Goal: Transaction & Acquisition: Purchase product/service

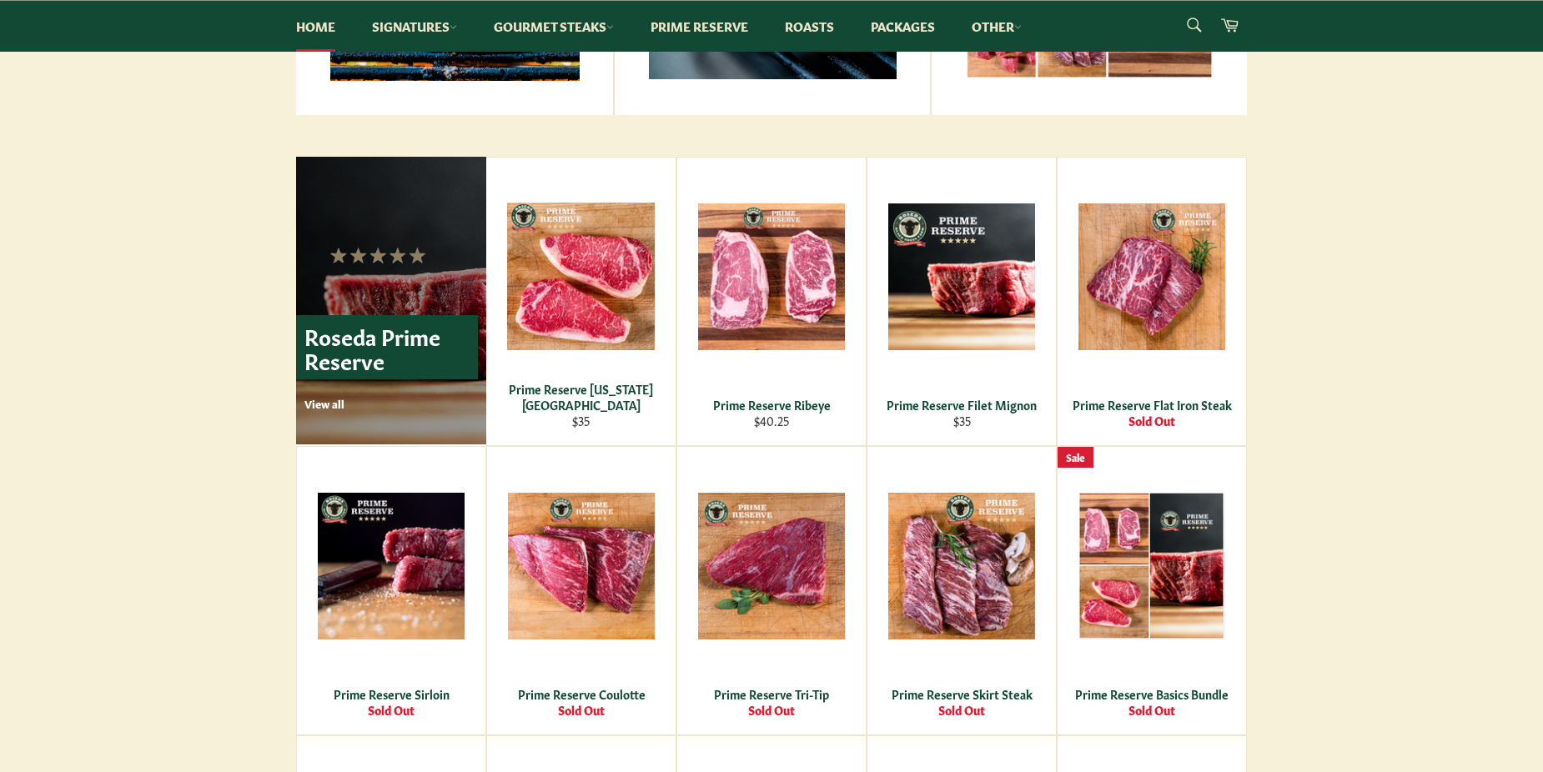
scroll to position [1001, 0]
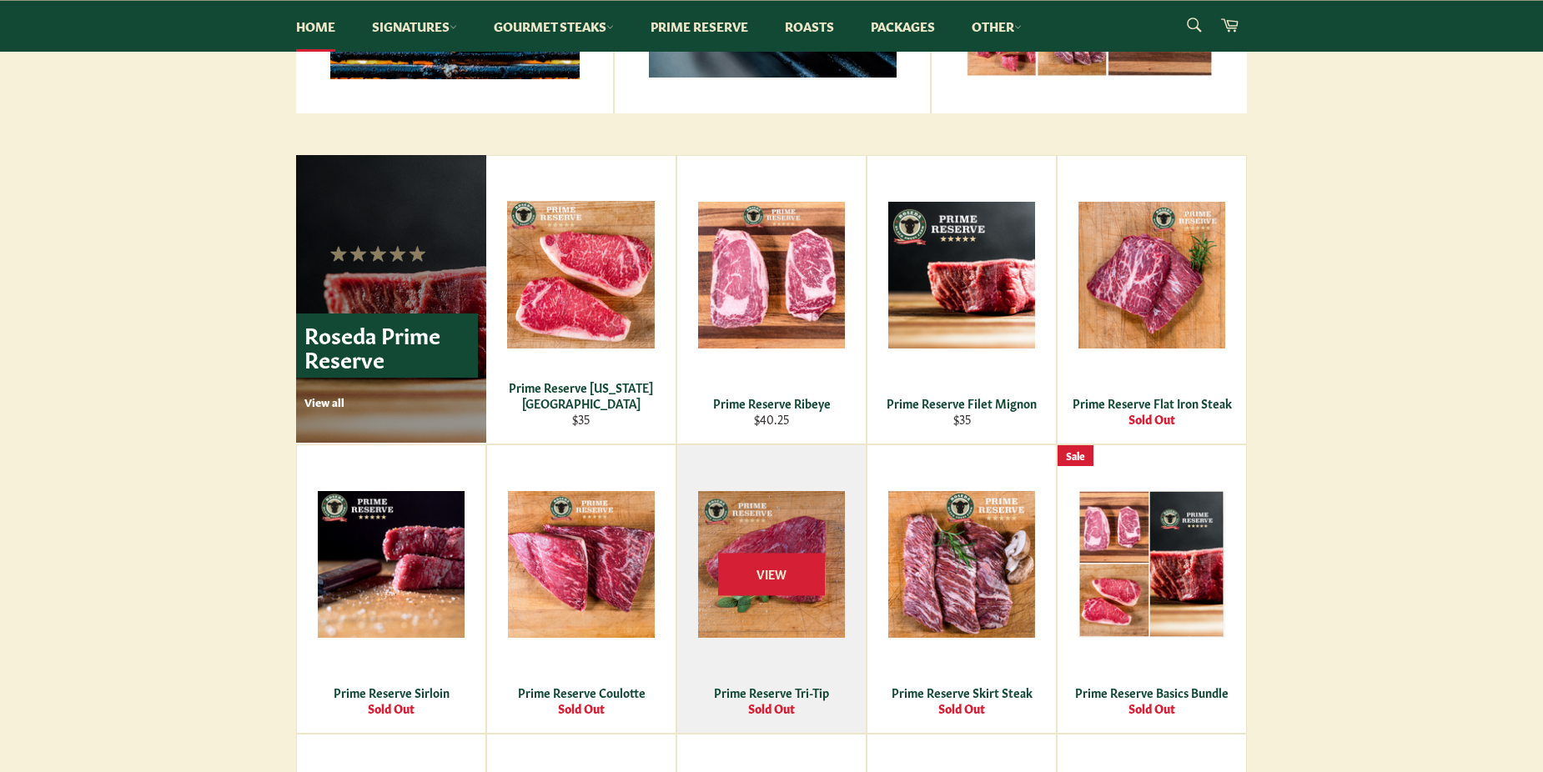
click at [751, 686] on div "Prime Reserve Tri-Tip" at bounding box center [772, 693] width 168 height 16
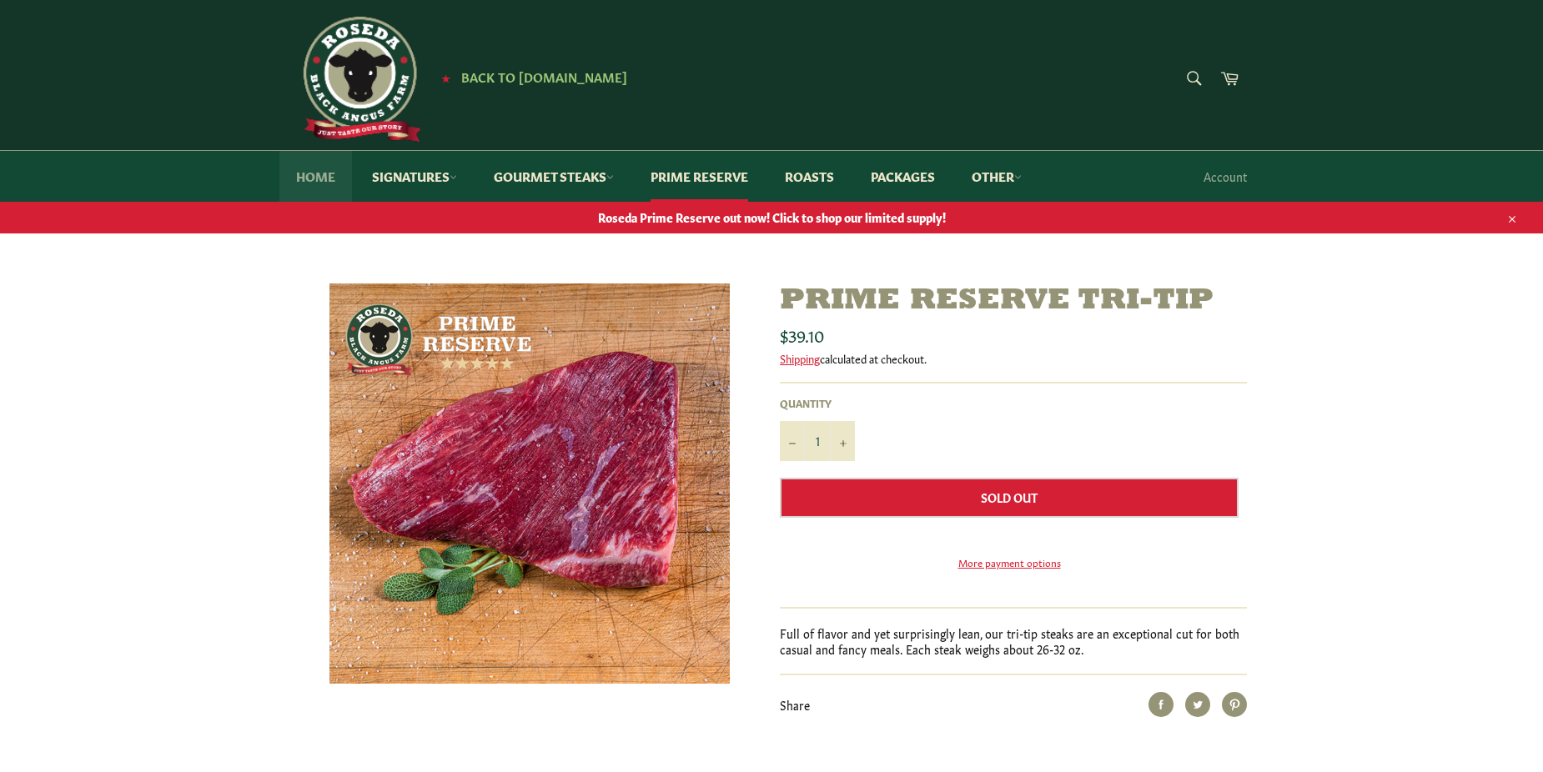
click at [324, 167] on link "Home" at bounding box center [315, 176] width 73 height 51
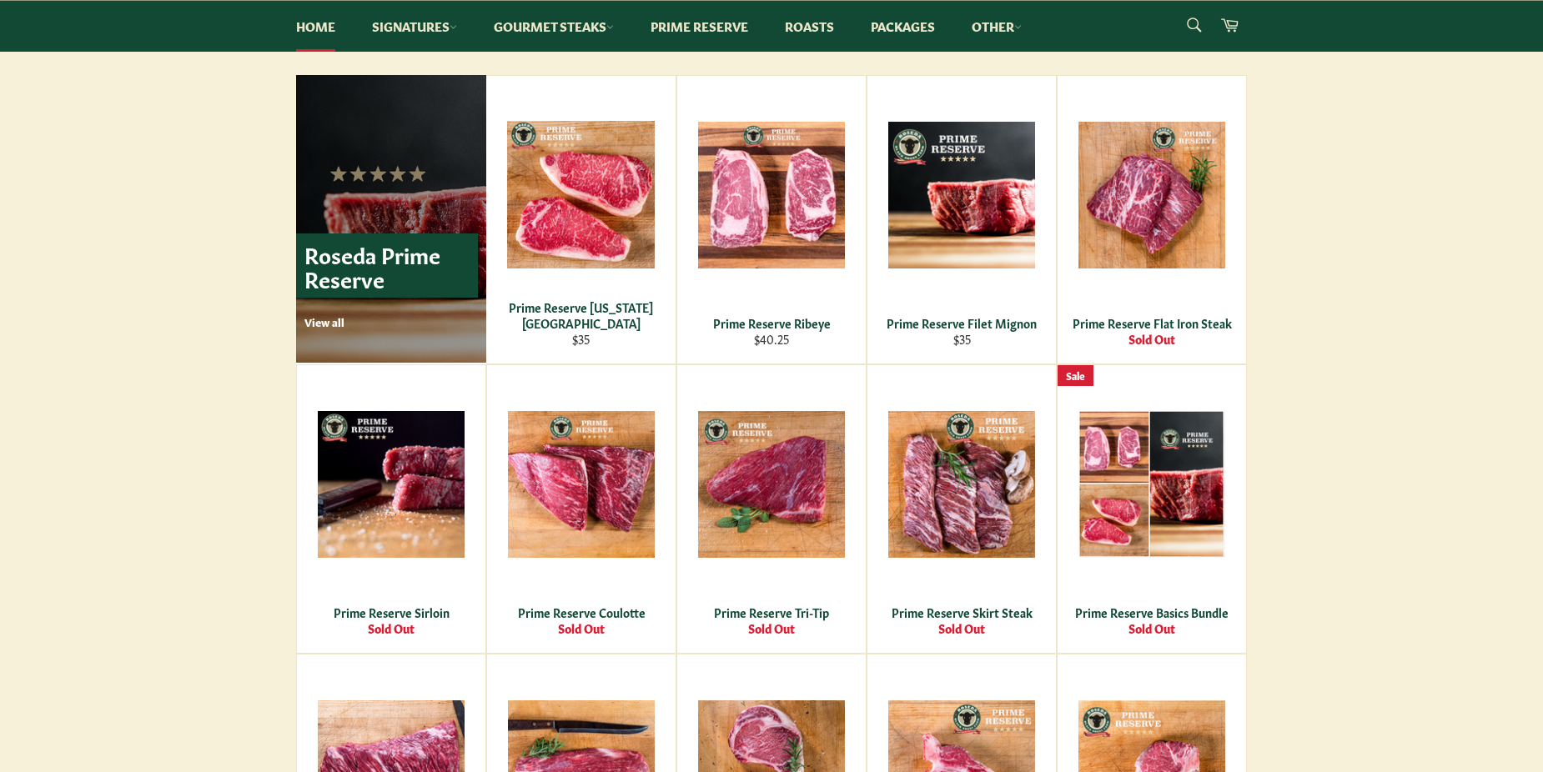
scroll to position [1084, 0]
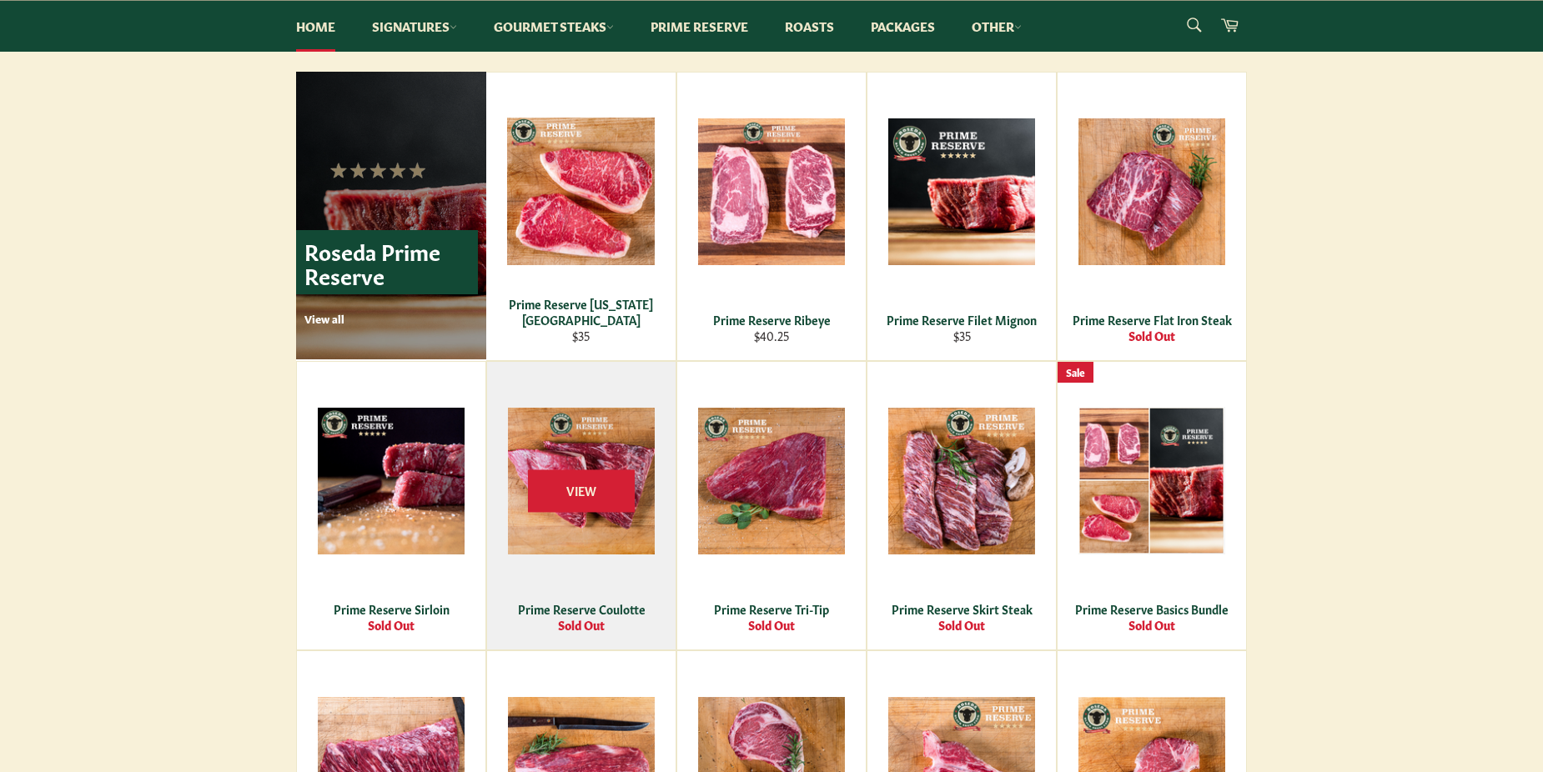
click at [603, 597] on div "View" at bounding box center [581, 506] width 189 height 288
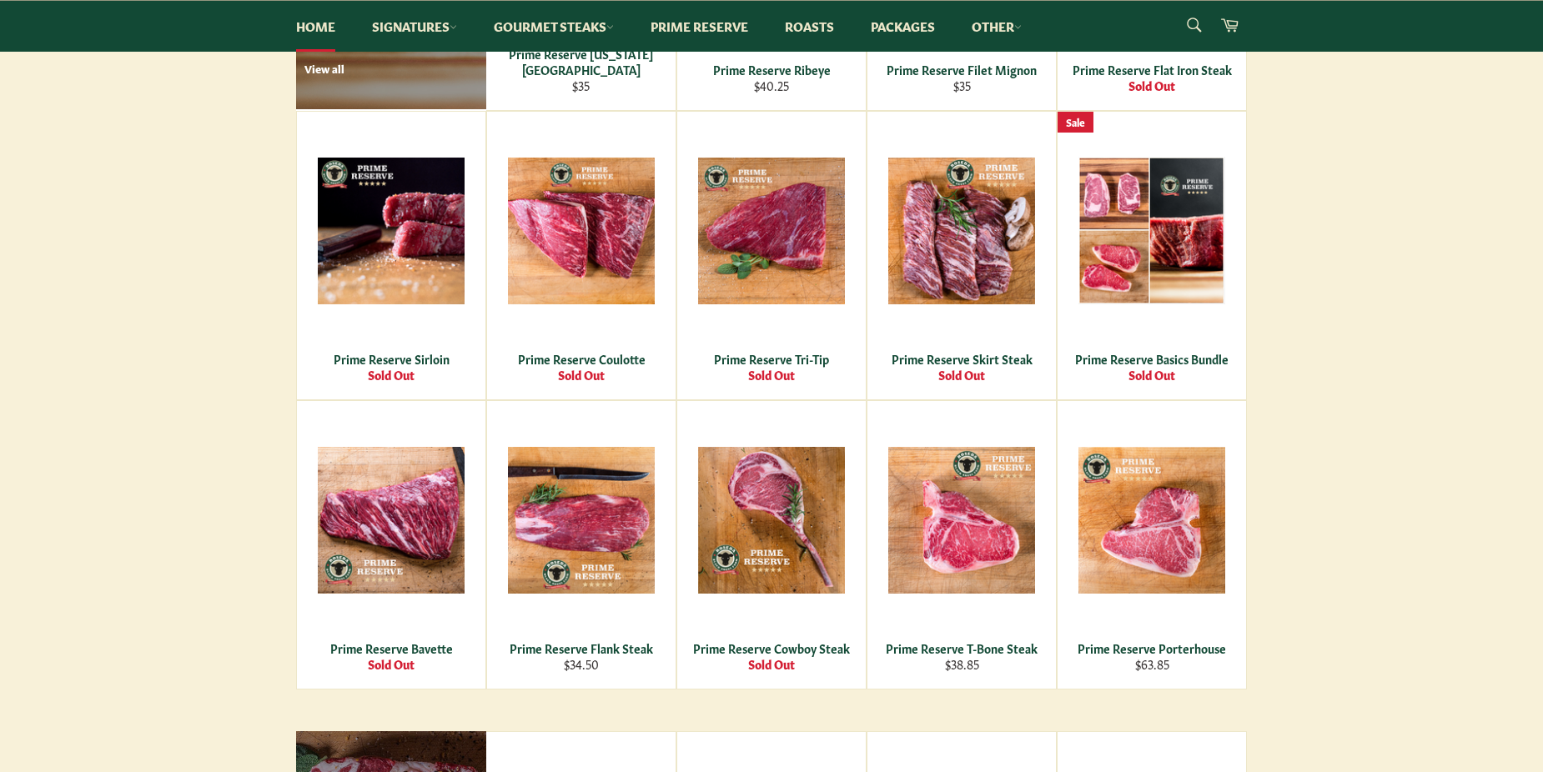
scroll to position [1418, 0]
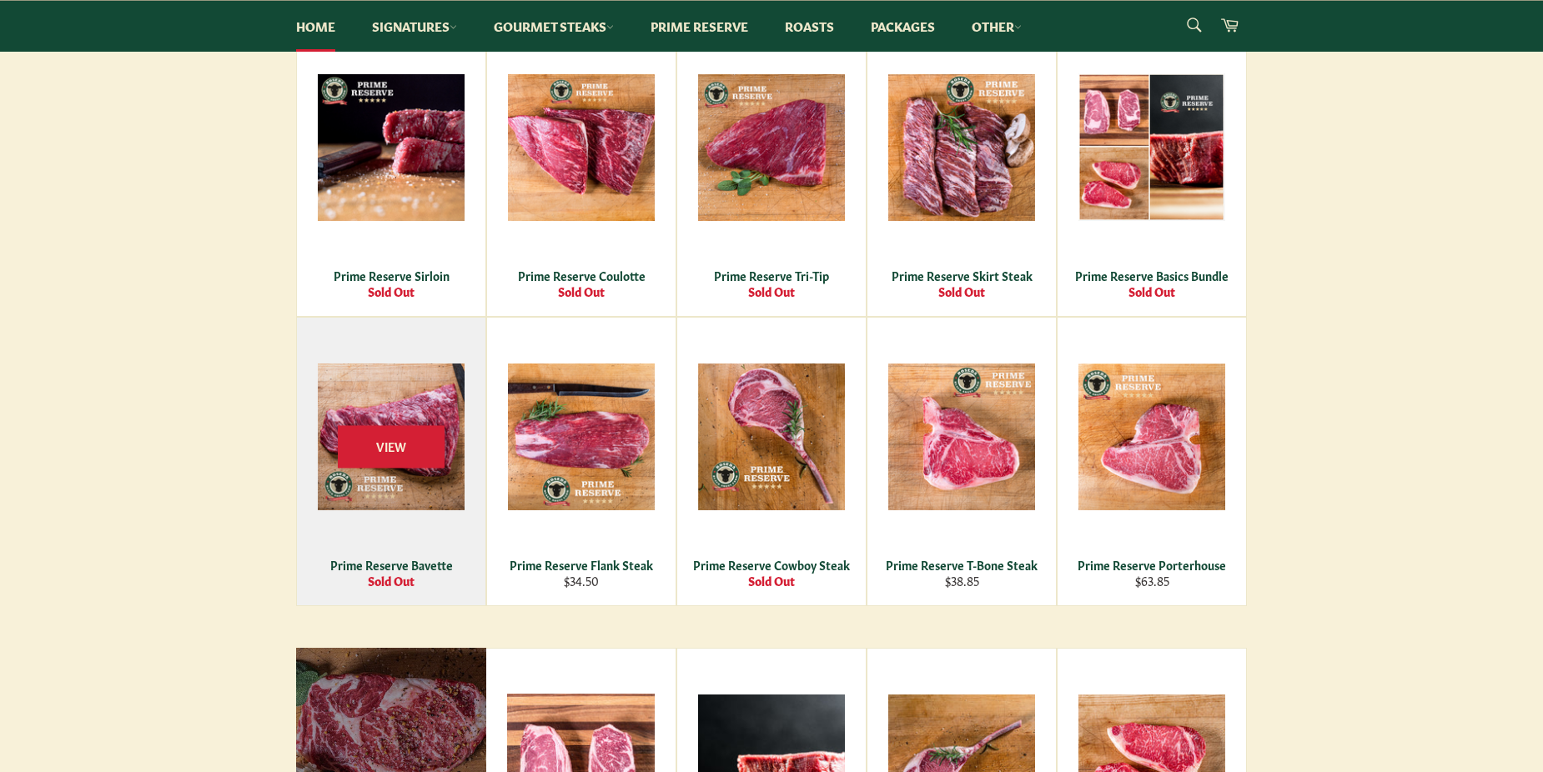
click at [399, 560] on div "Prime Reserve Bavette" at bounding box center [392, 565] width 168 height 16
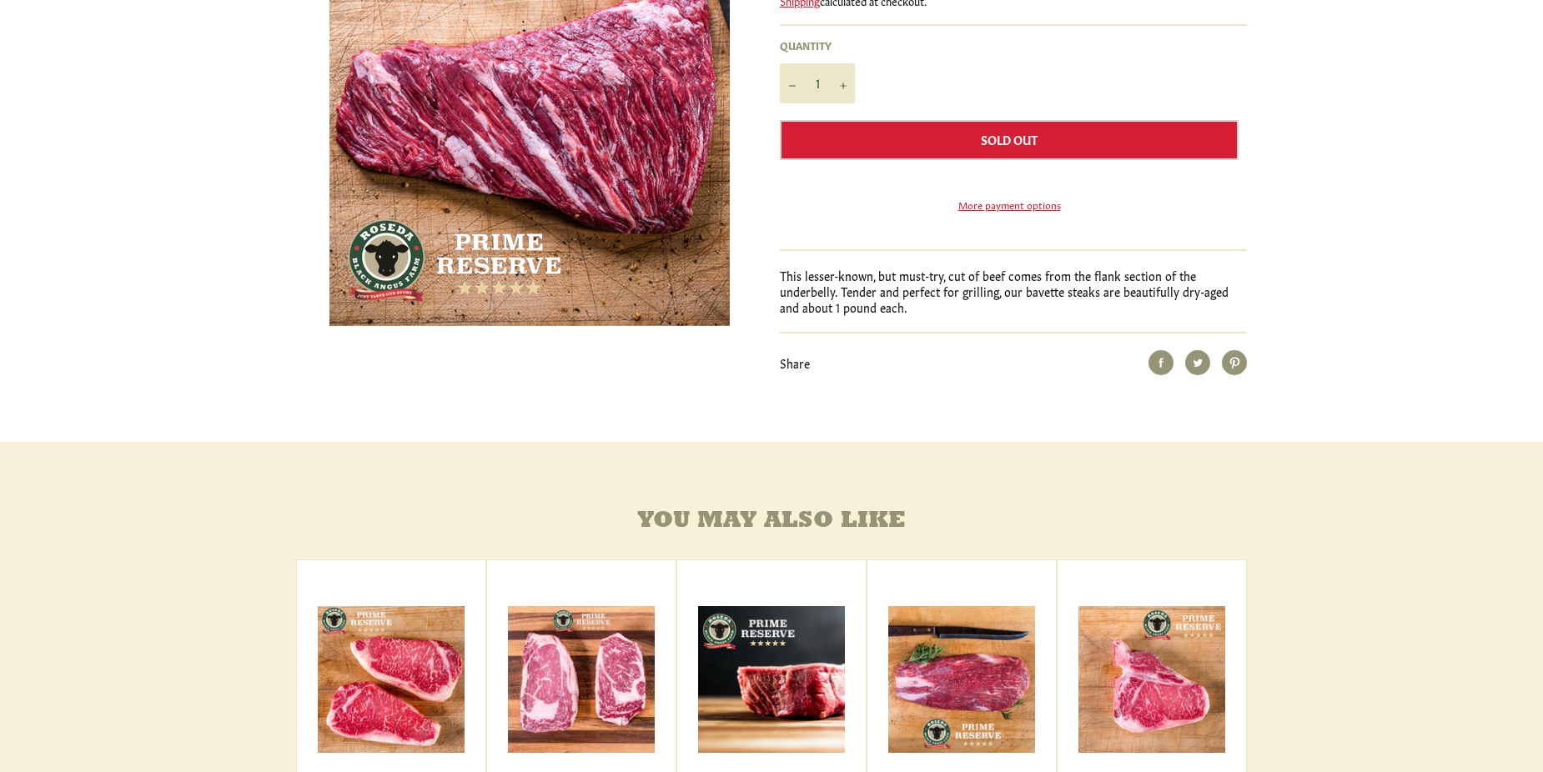
scroll to position [83, 0]
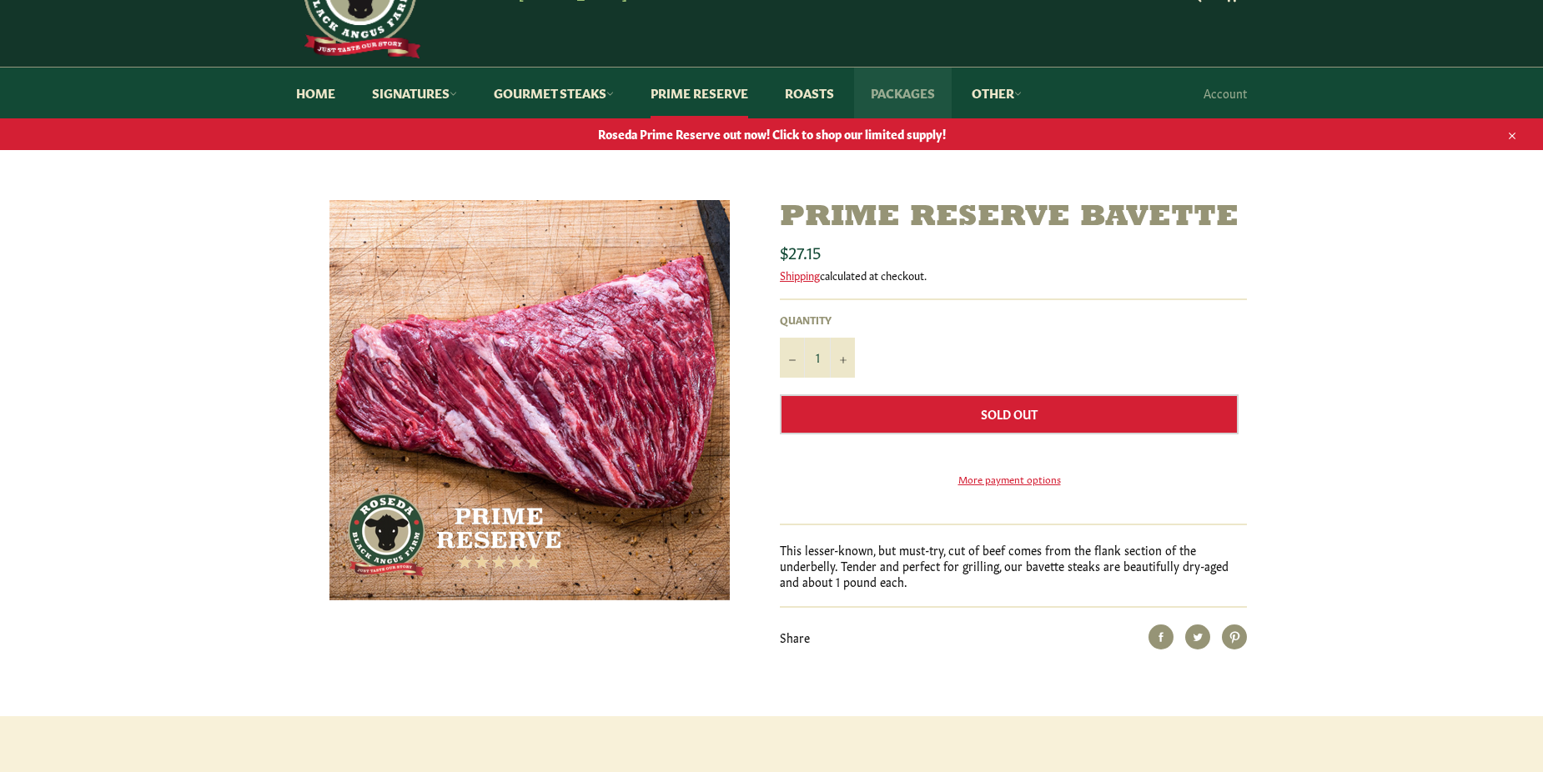
click at [909, 85] on link "Packages" at bounding box center [903, 93] width 98 height 51
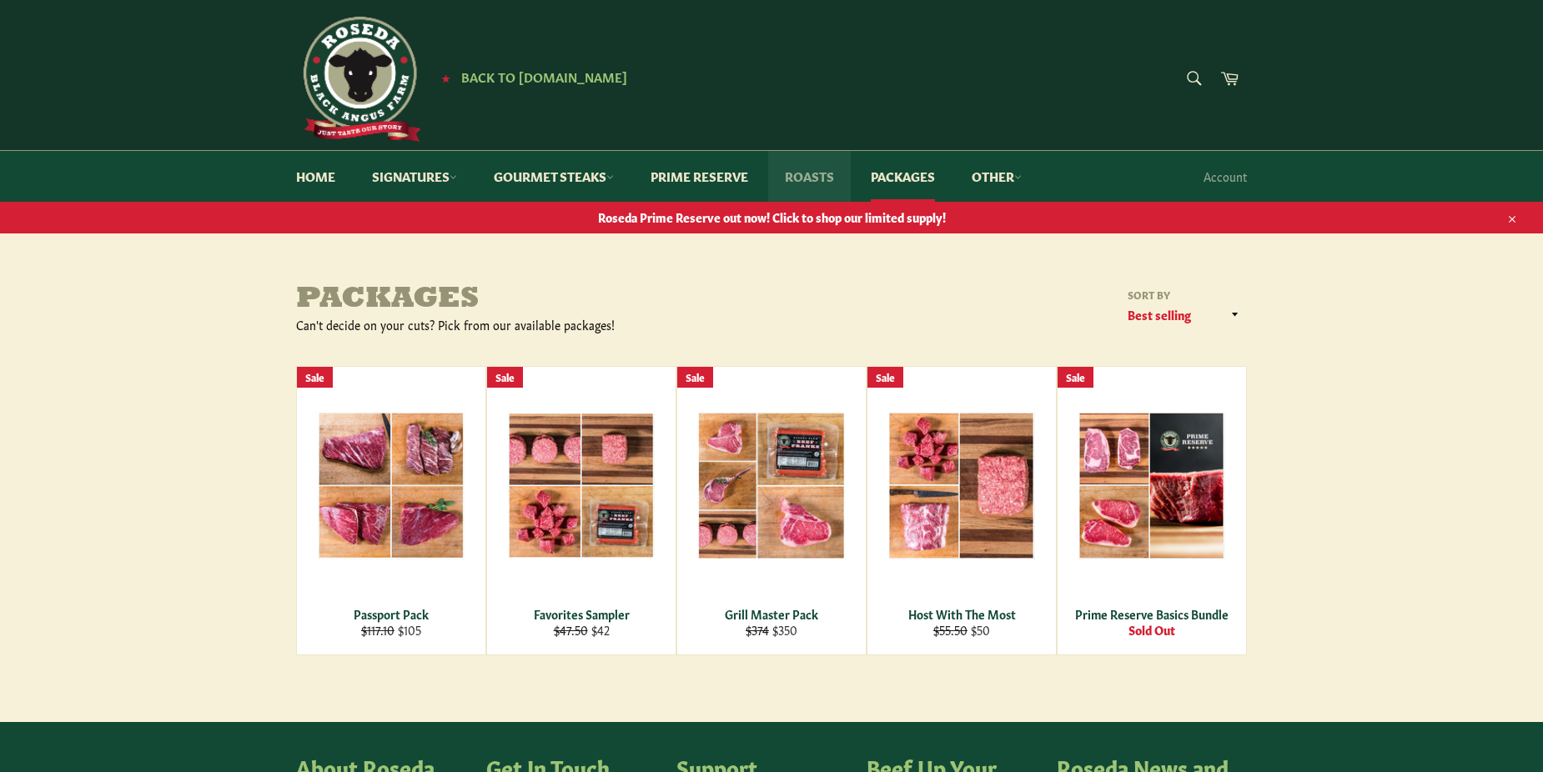
click at [821, 169] on link "Roasts" at bounding box center [809, 176] width 83 height 51
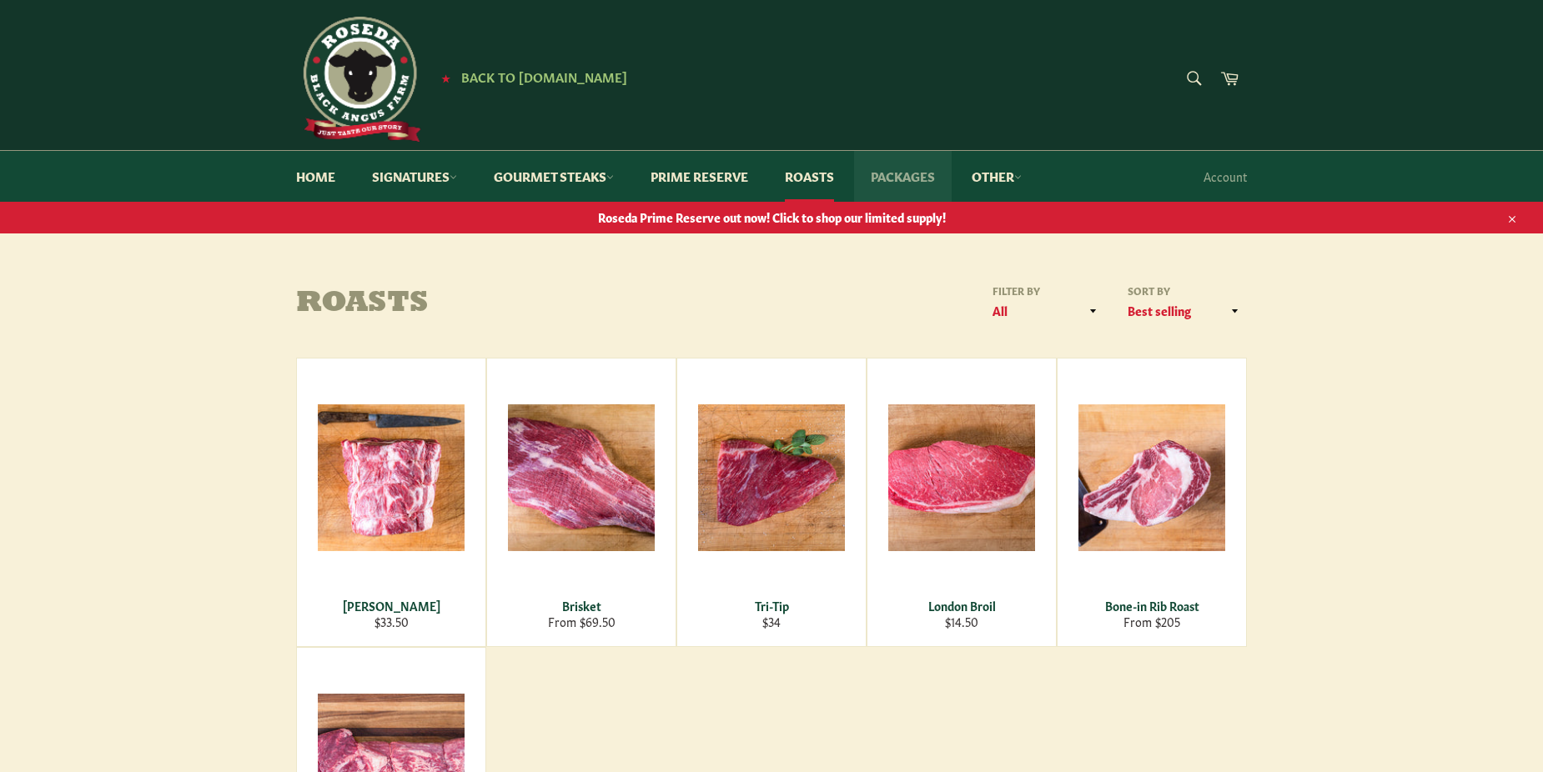
click at [903, 174] on link "Packages" at bounding box center [903, 176] width 98 height 51
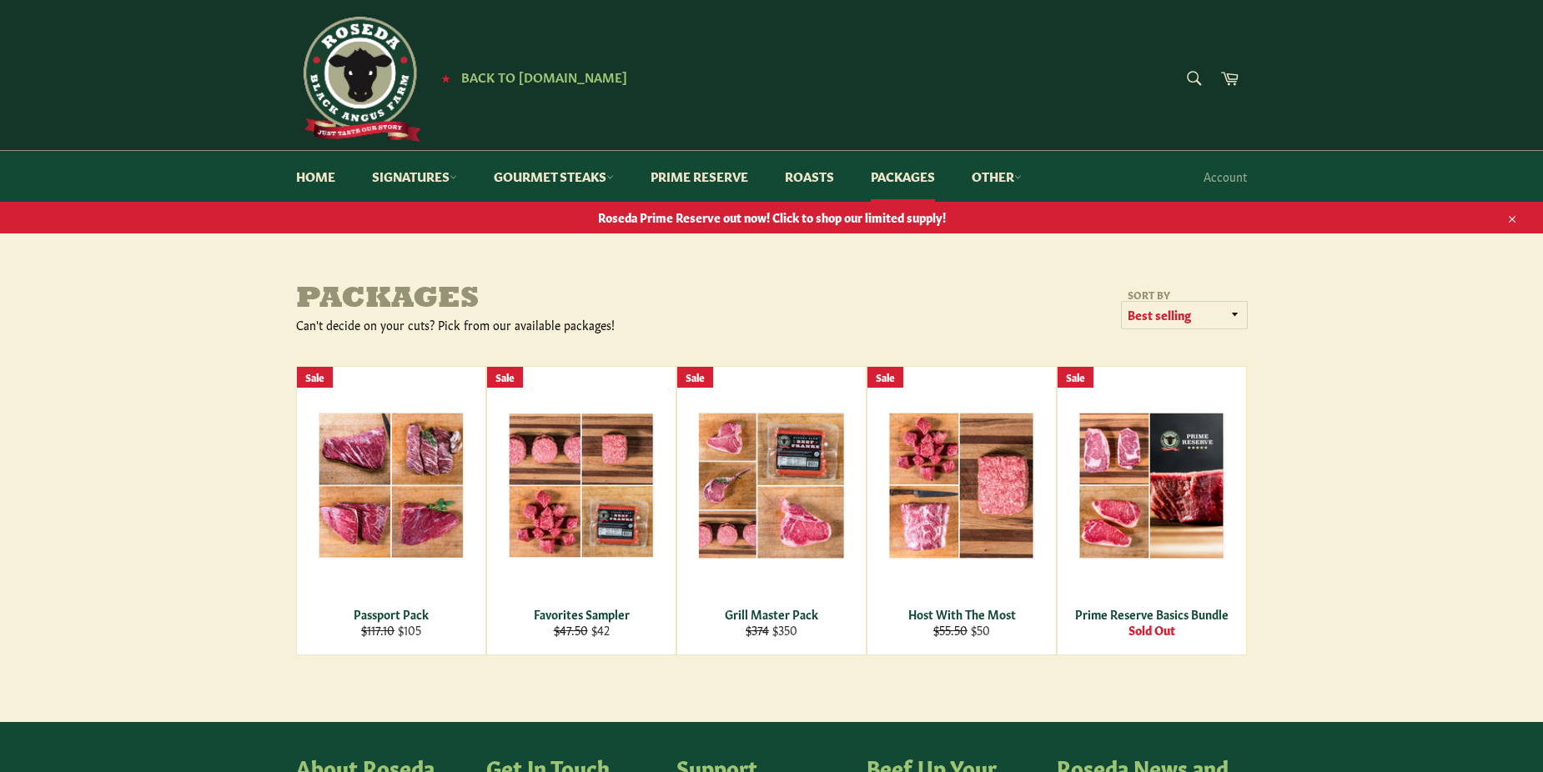
click at [1237, 305] on select "Featured Best selling Alphabetically, A-Z Alphabetically, Z-A Price, low to hig…" at bounding box center [1184, 316] width 125 height 28
click at [1373, 537] on main "Packages Can't decide on your cuts? Pick from our available packages! Sort by F…" at bounding box center [771, 503] width 1543 height 439
click at [434, 173] on link "Signatures" at bounding box center [414, 176] width 118 height 51
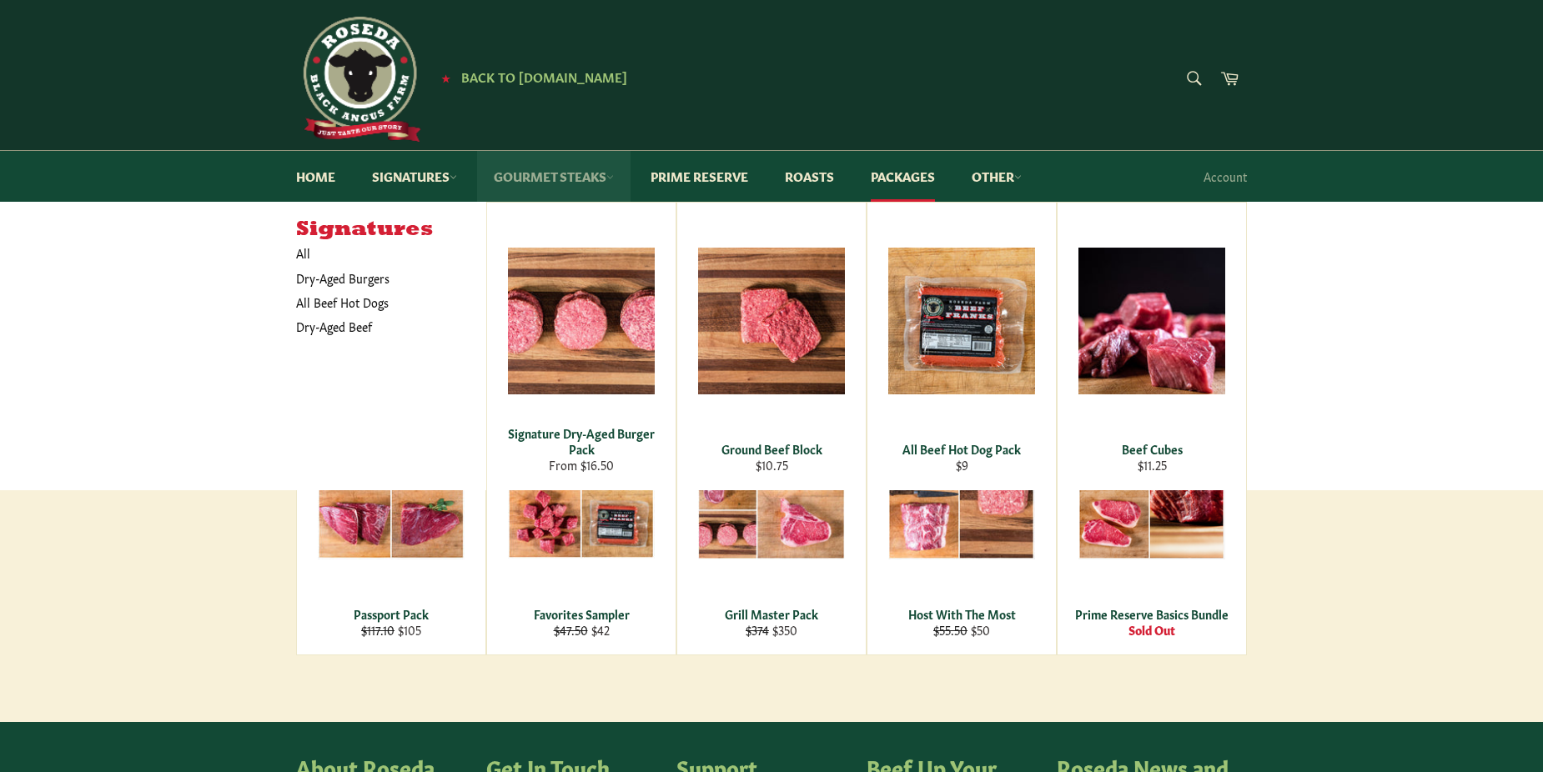
click at [559, 172] on link "Gourmet Steaks" at bounding box center [553, 176] width 153 height 51
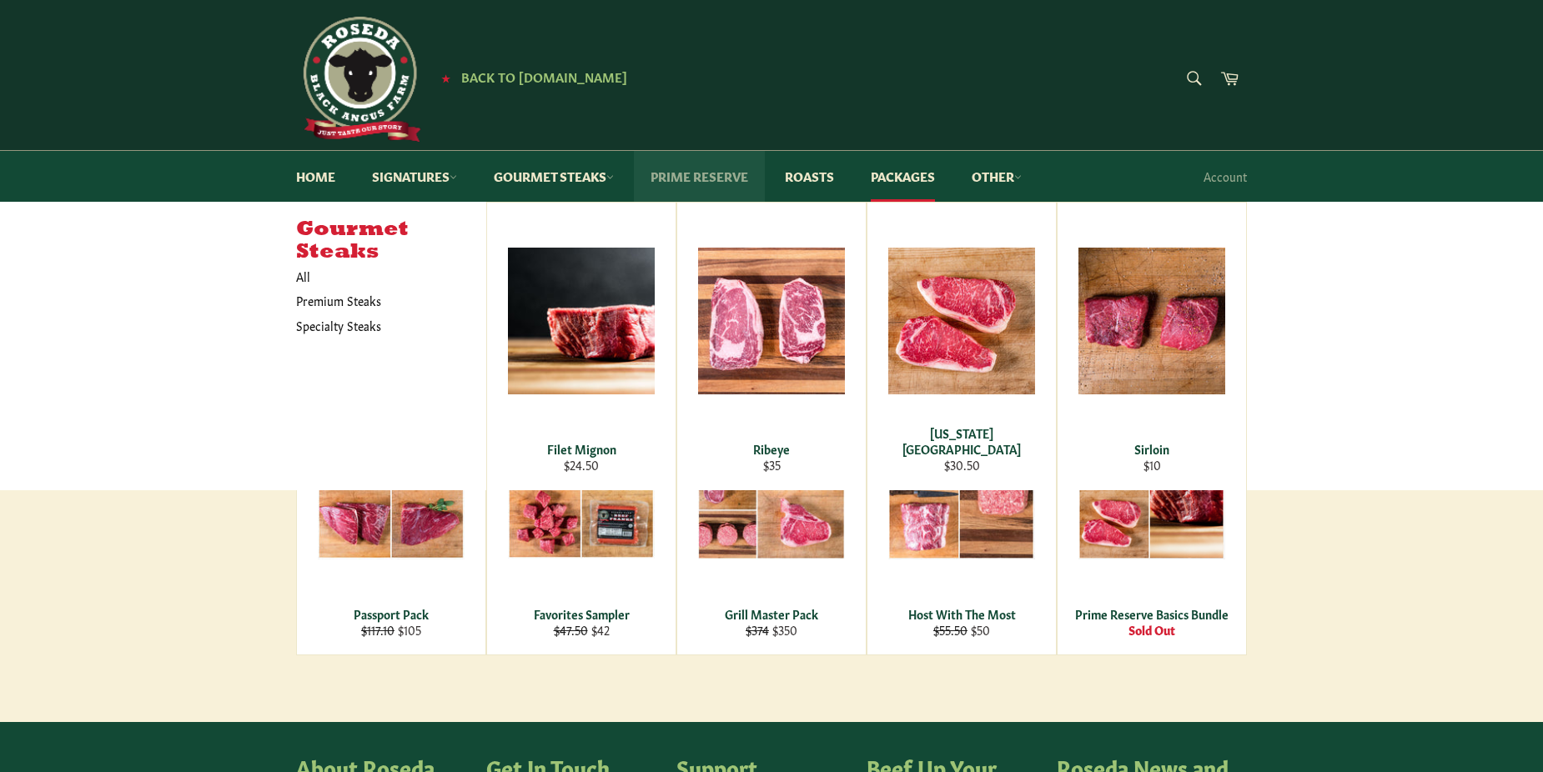
click at [693, 171] on link "Prime Reserve" at bounding box center [699, 176] width 131 height 51
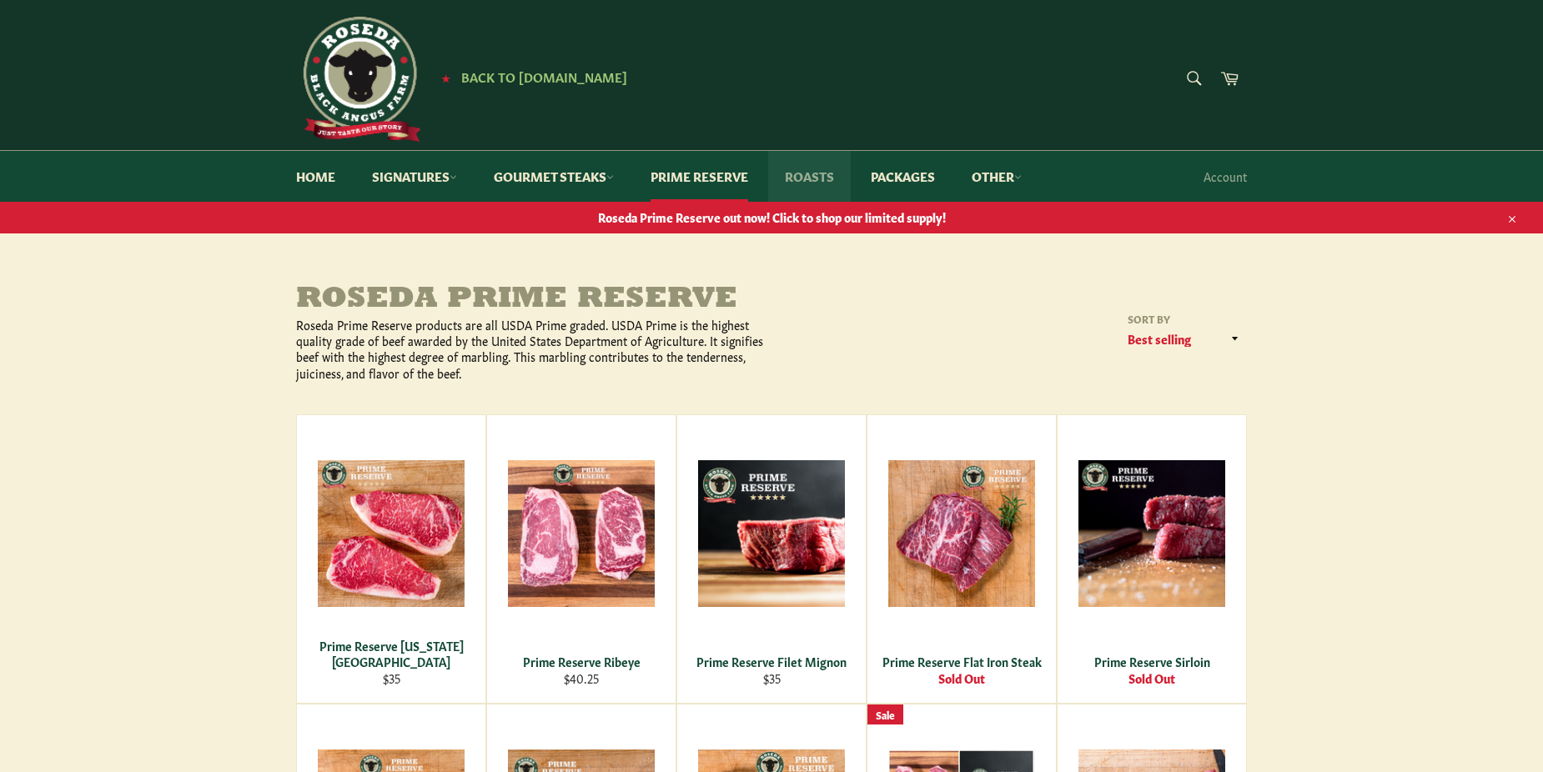
click at [803, 168] on link "Roasts" at bounding box center [809, 176] width 83 height 51
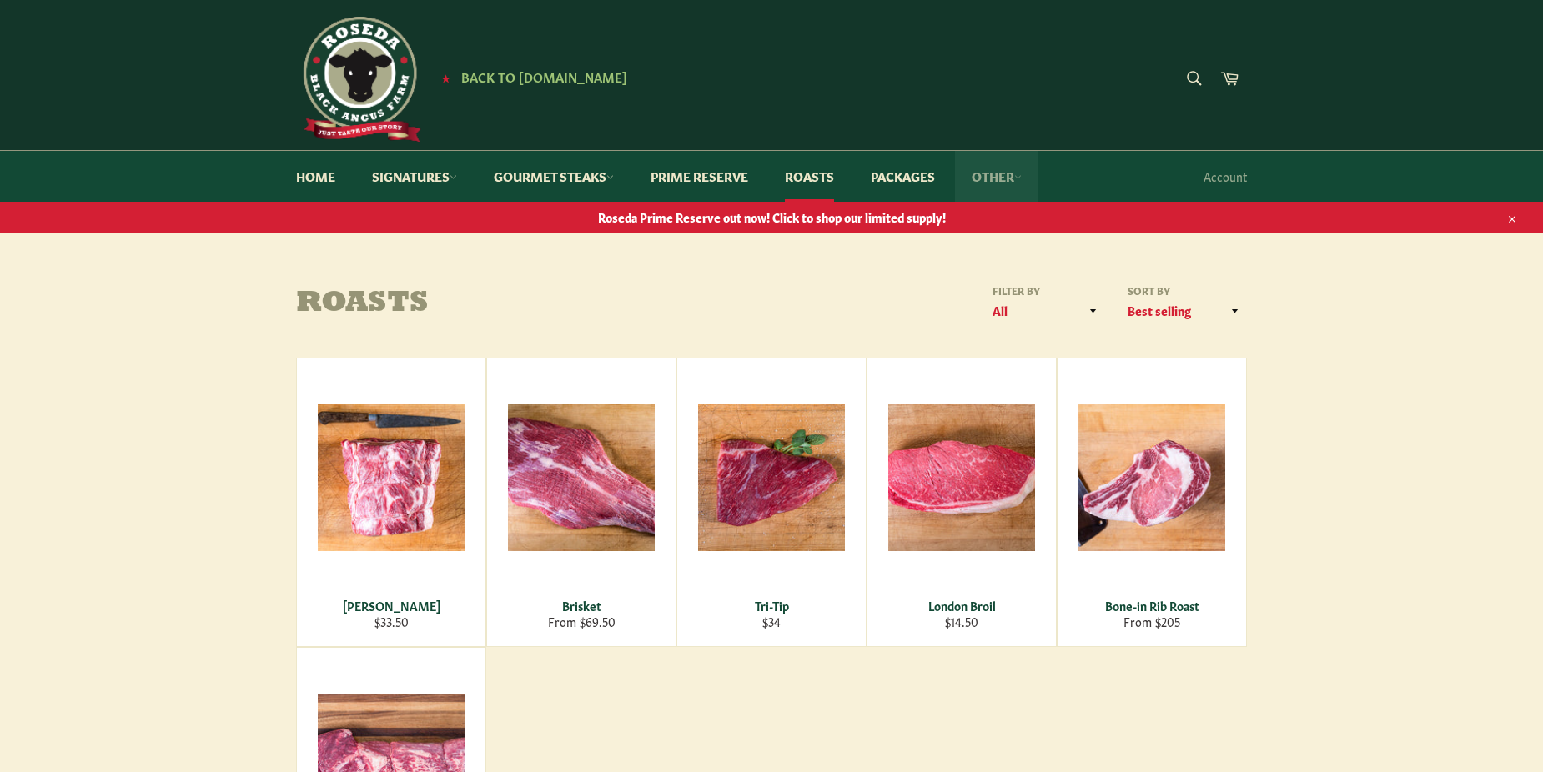
click at [1001, 170] on link "Other" at bounding box center [996, 176] width 83 height 51
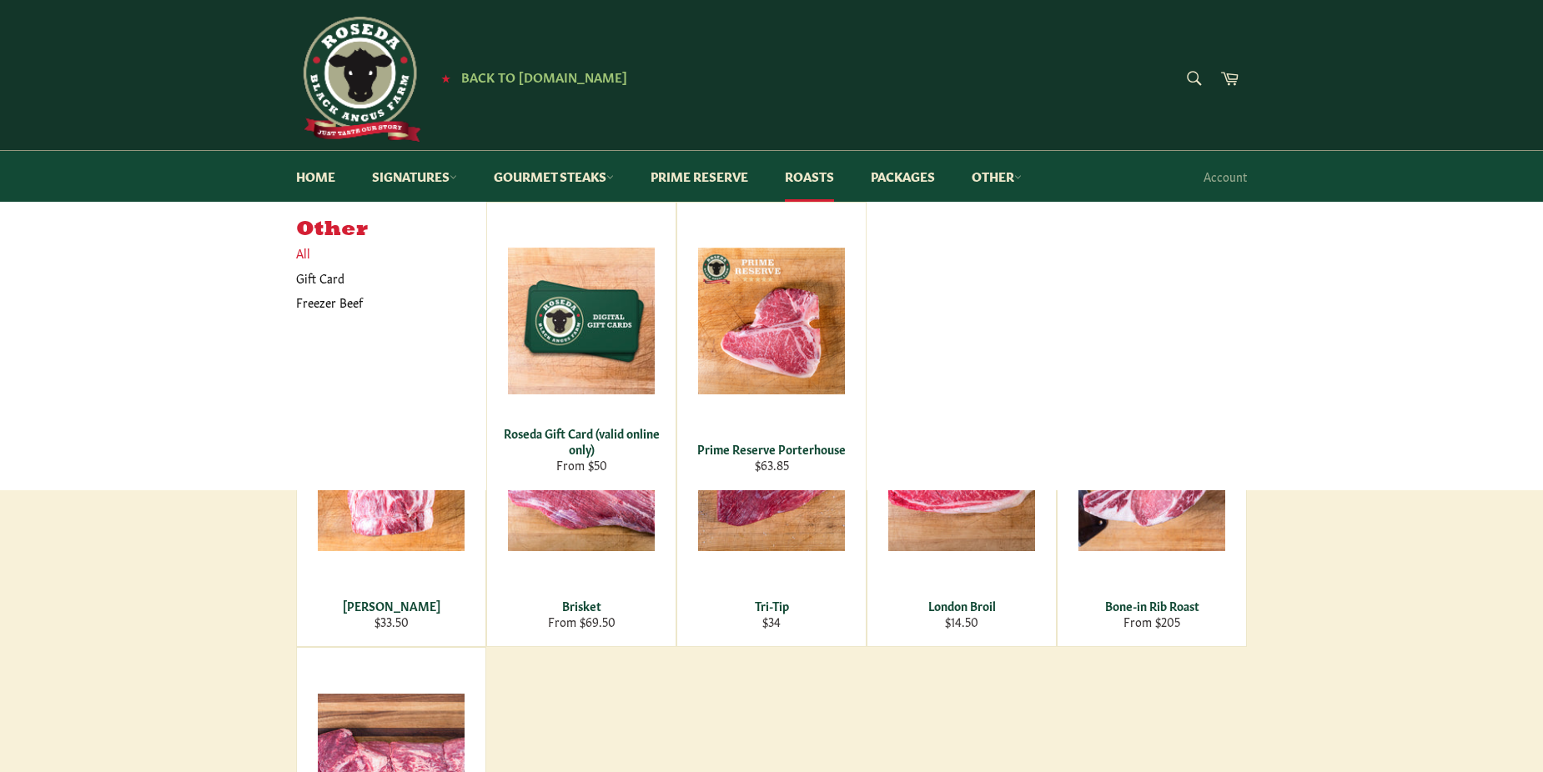
click at [304, 246] on link "All" at bounding box center [387, 253] width 199 height 24
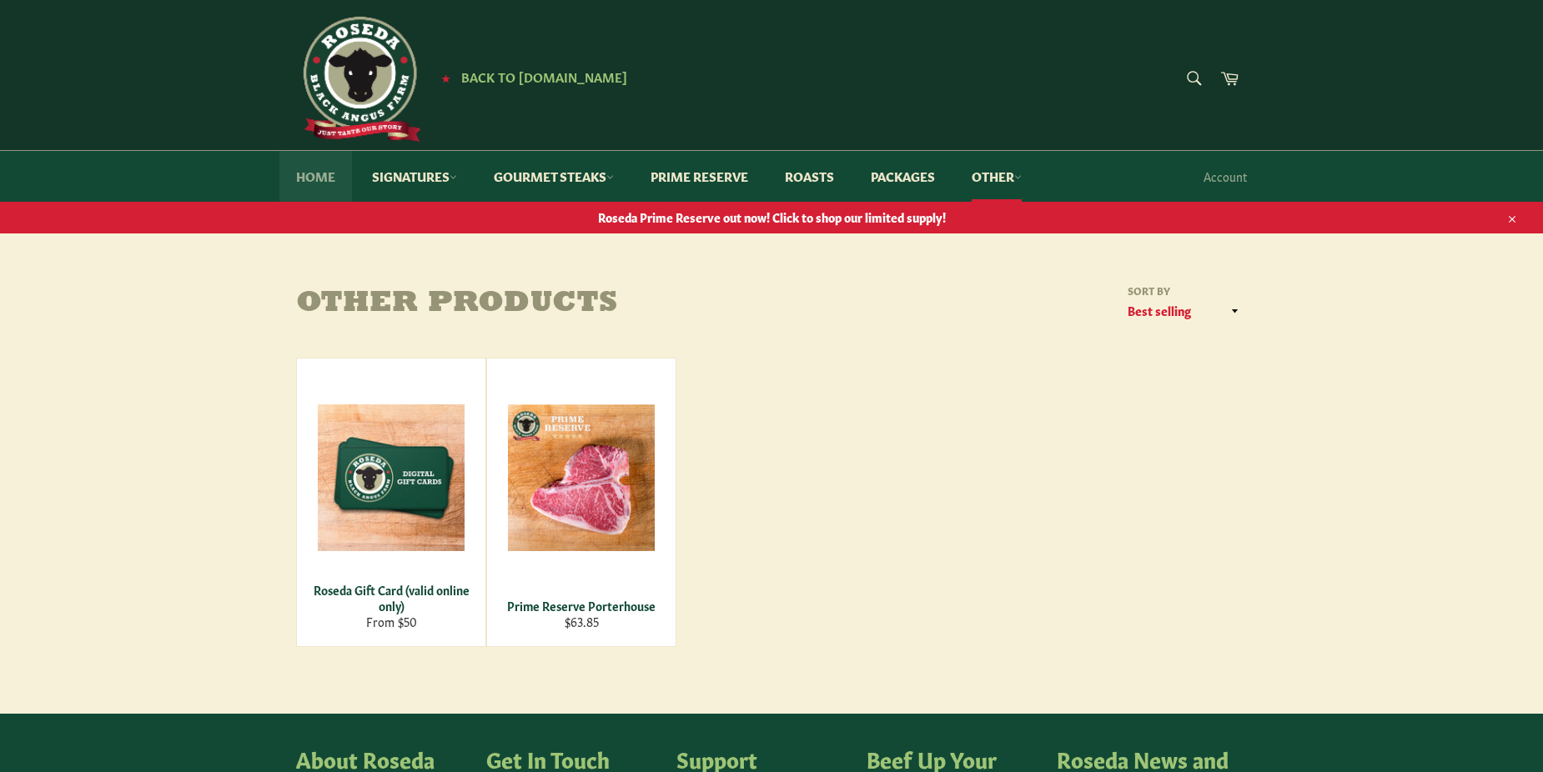
click at [314, 169] on link "Home" at bounding box center [315, 176] width 73 height 51
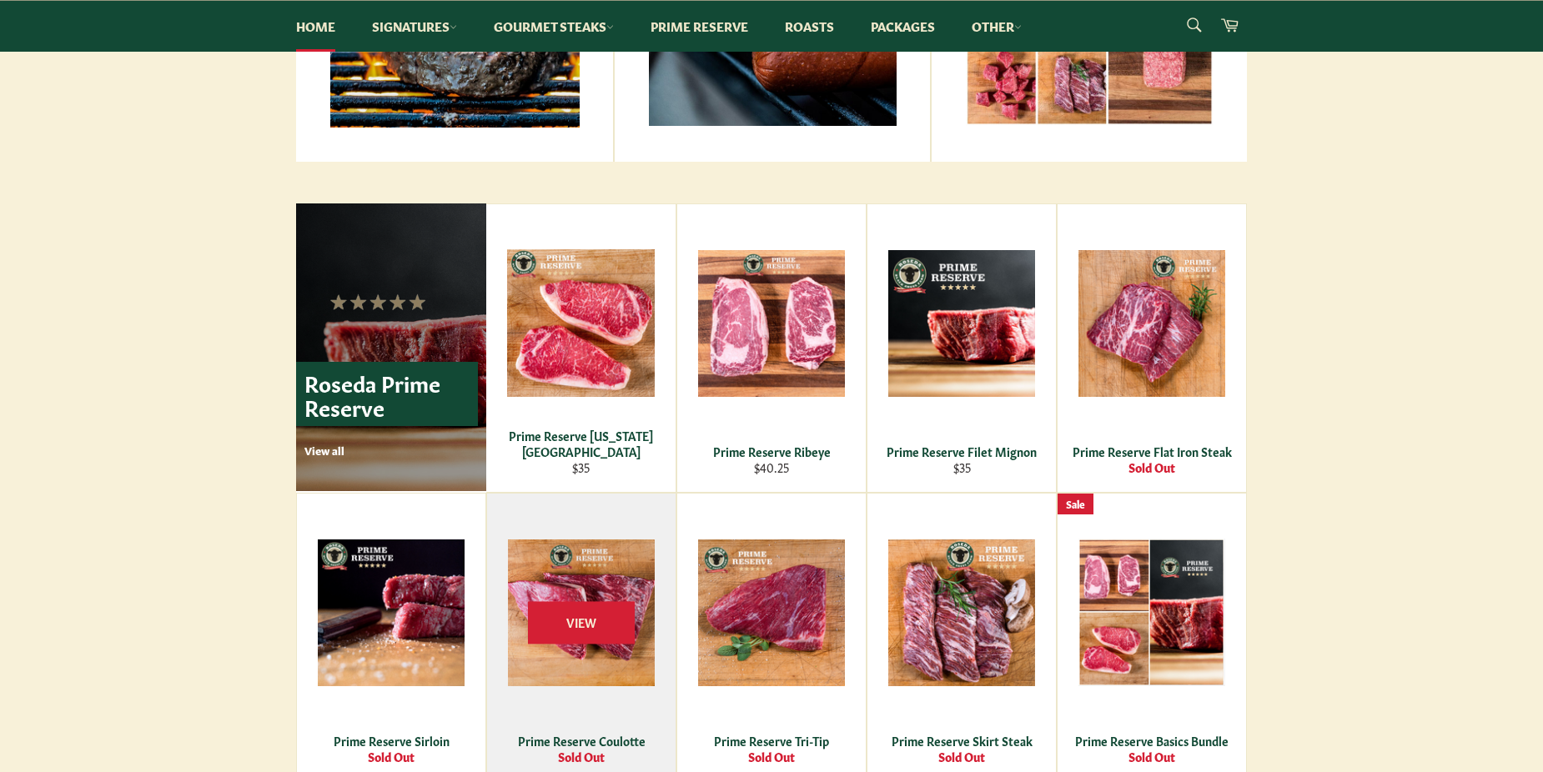
scroll to position [1001, 0]
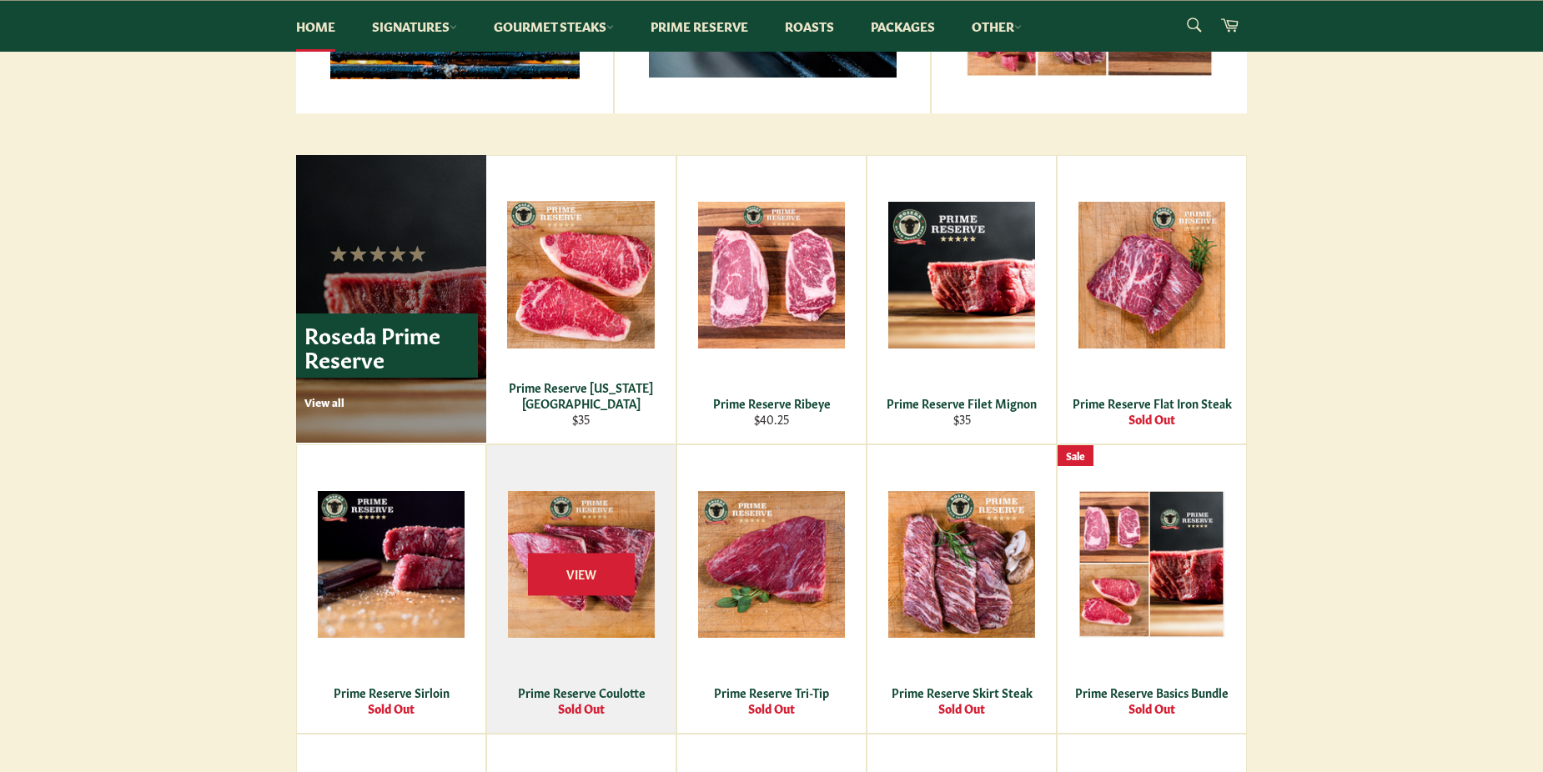
click at [605, 686] on div "Prime Reserve Coulotte" at bounding box center [582, 693] width 168 height 16
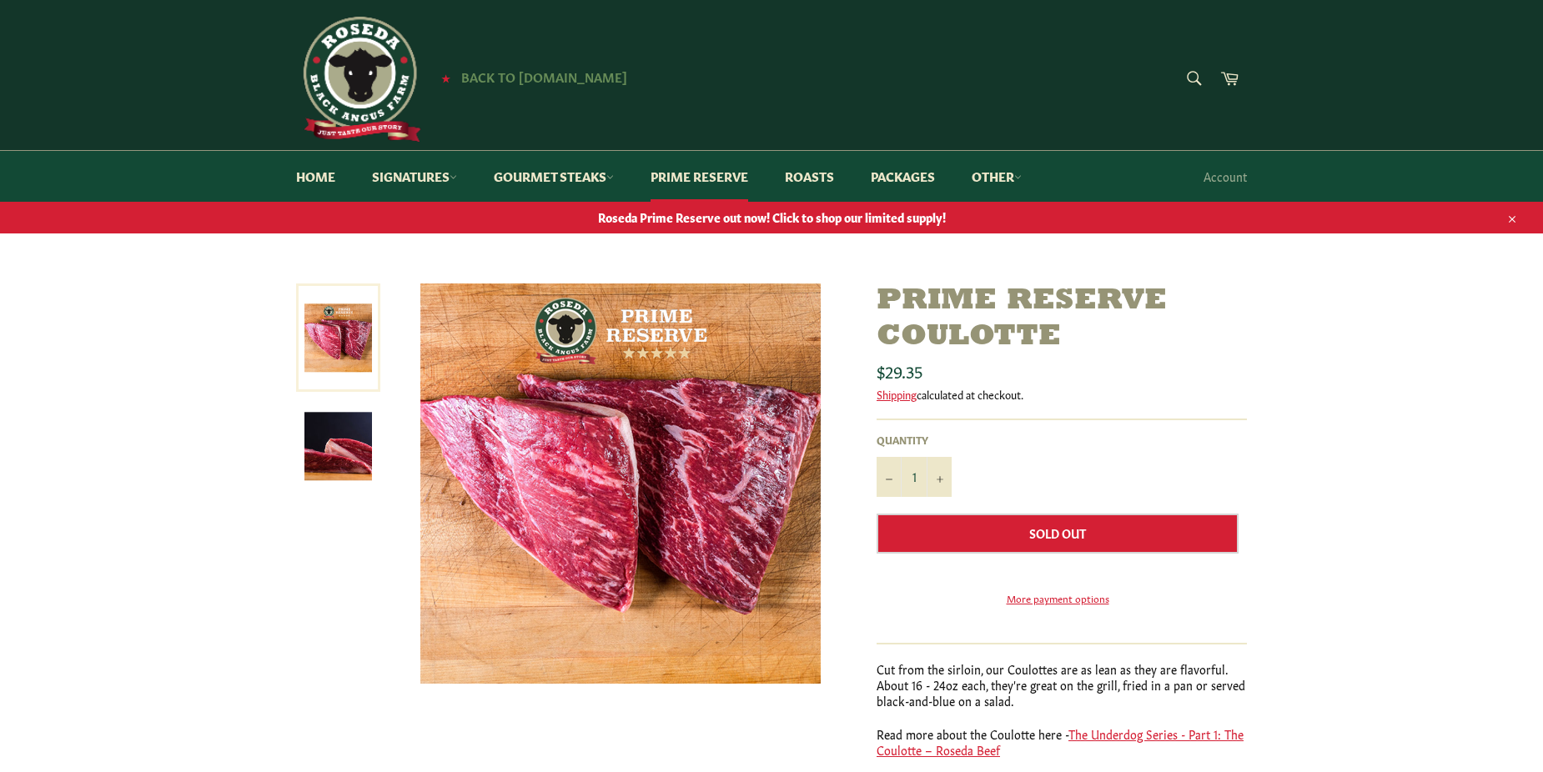
click at [538, 68] on span "Back to [DOMAIN_NAME]" at bounding box center [544, 77] width 166 height 18
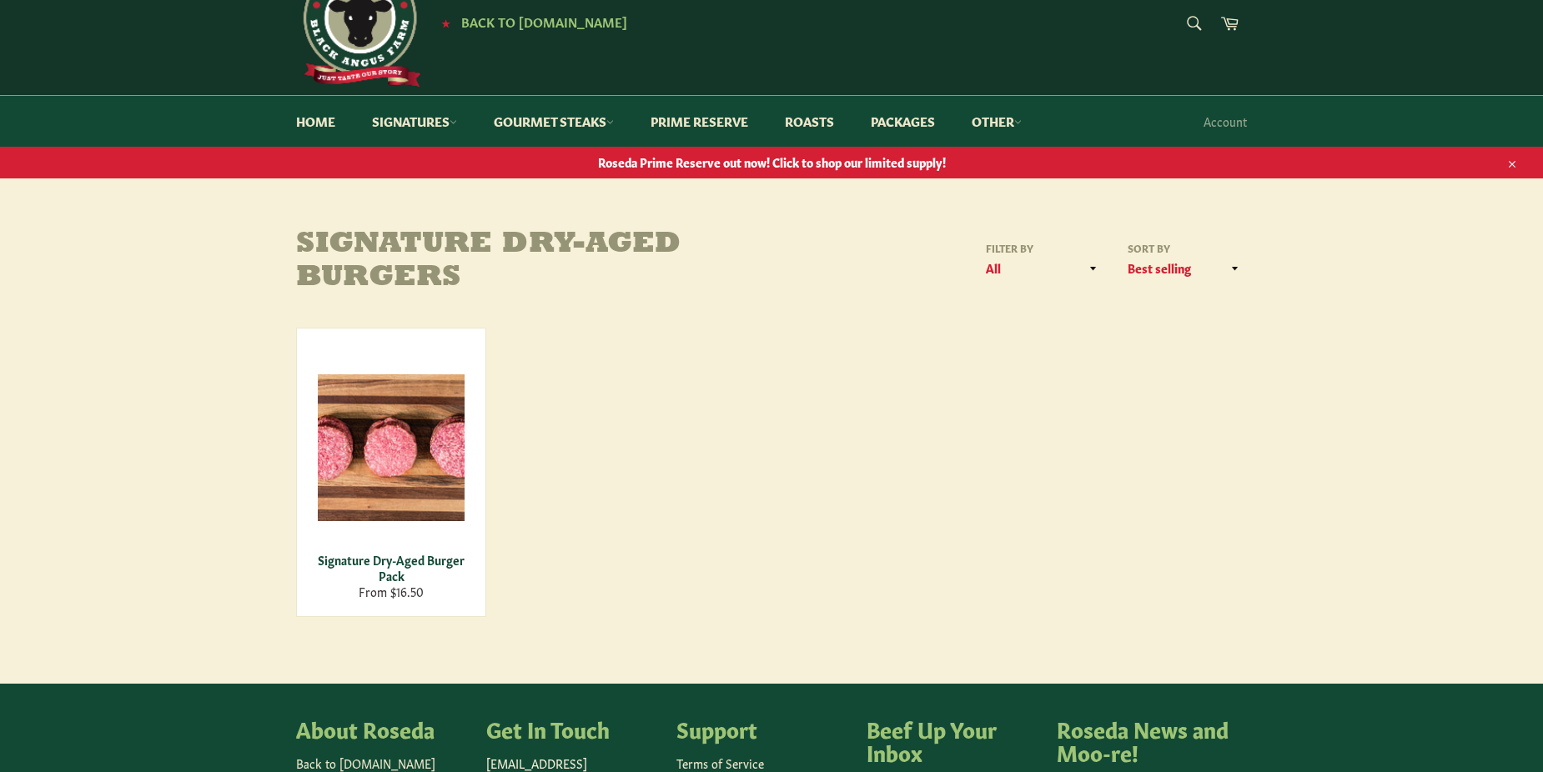
scroll to position [83, 0]
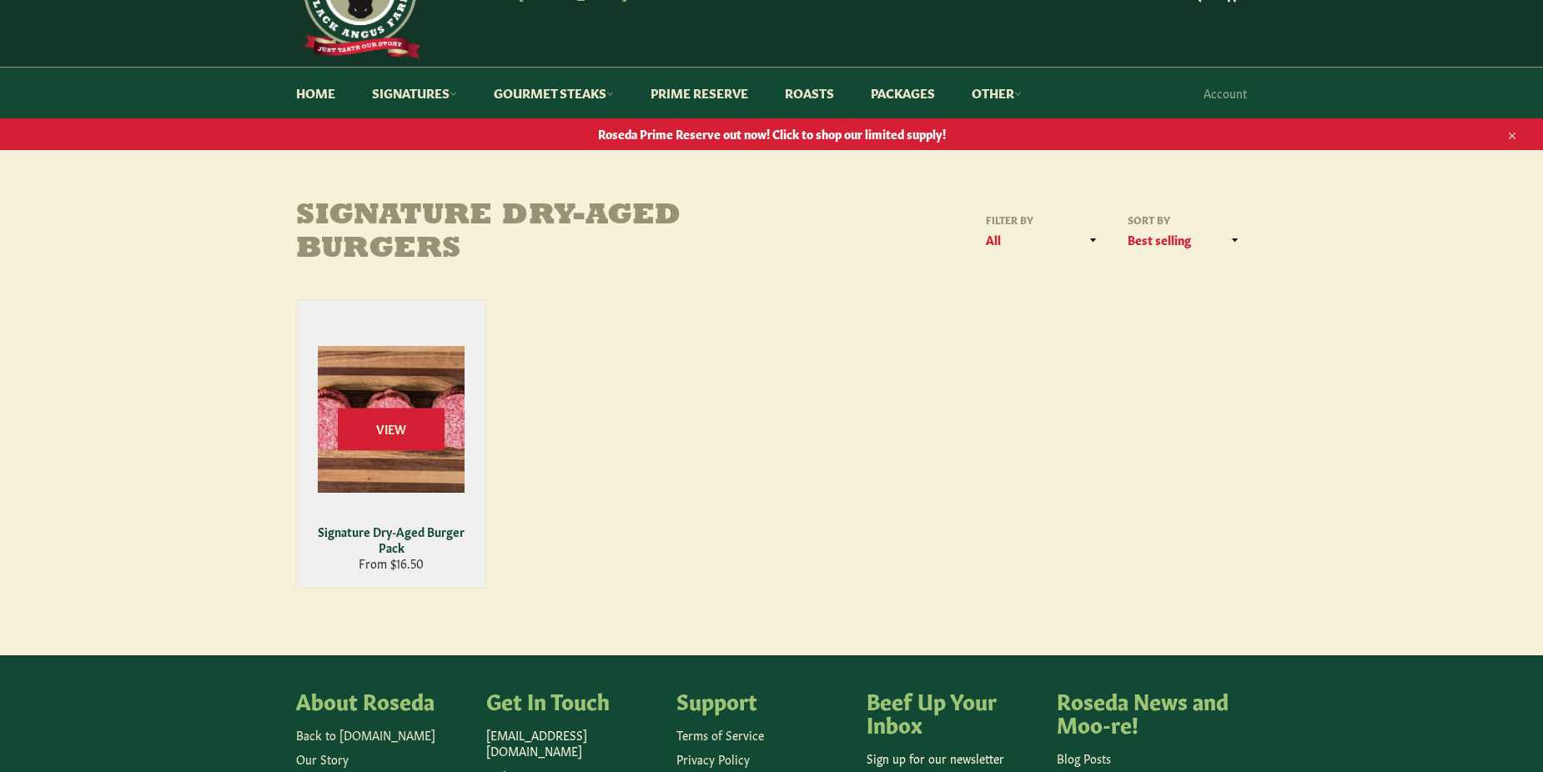
click at [399, 535] on div "Signature Dry-Aged Burger Pack" at bounding box center [392, 540] width 168 height 33
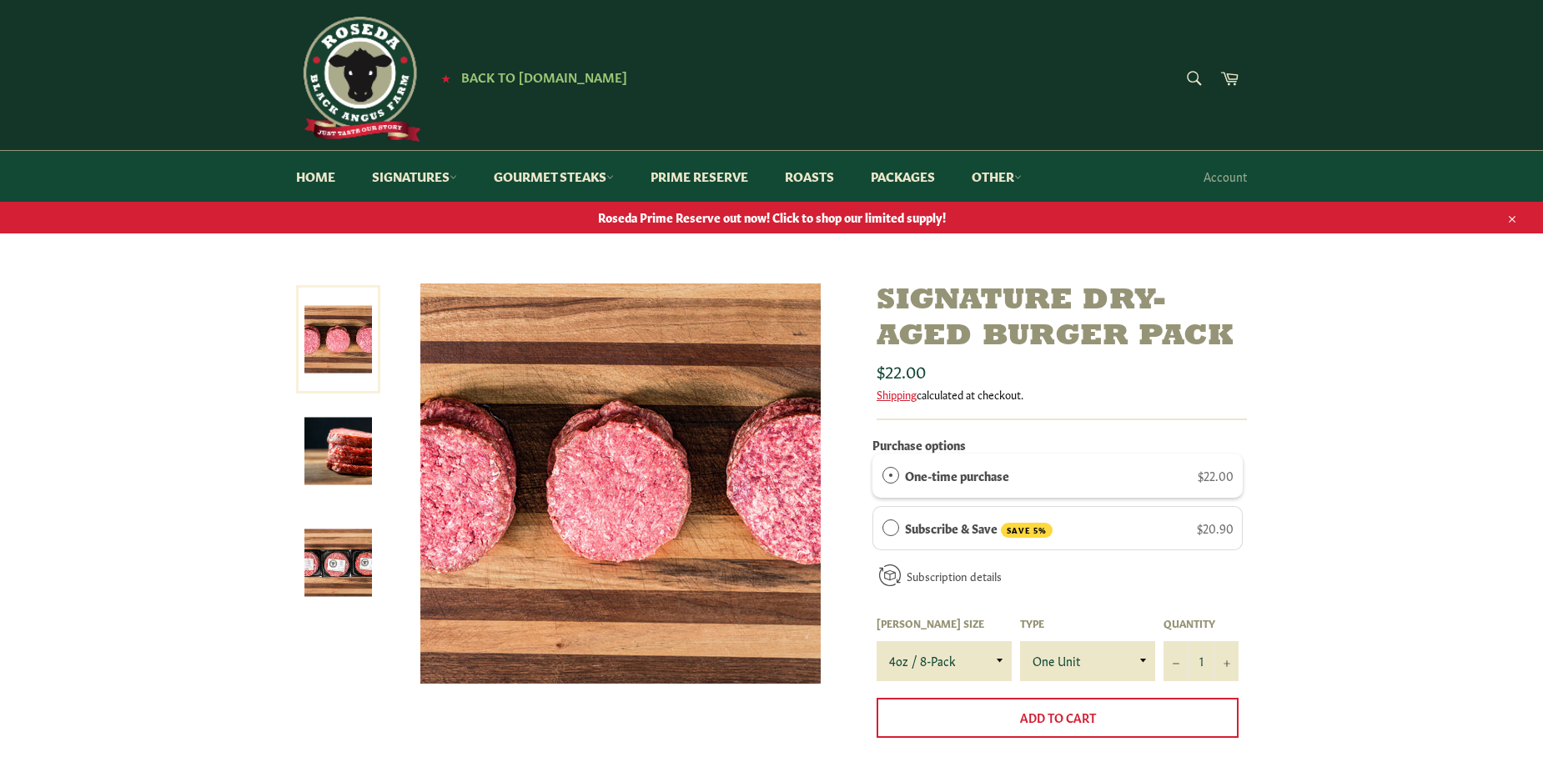
click at [350, 450] on img at bounding box center [338, 452] width 68 height 68
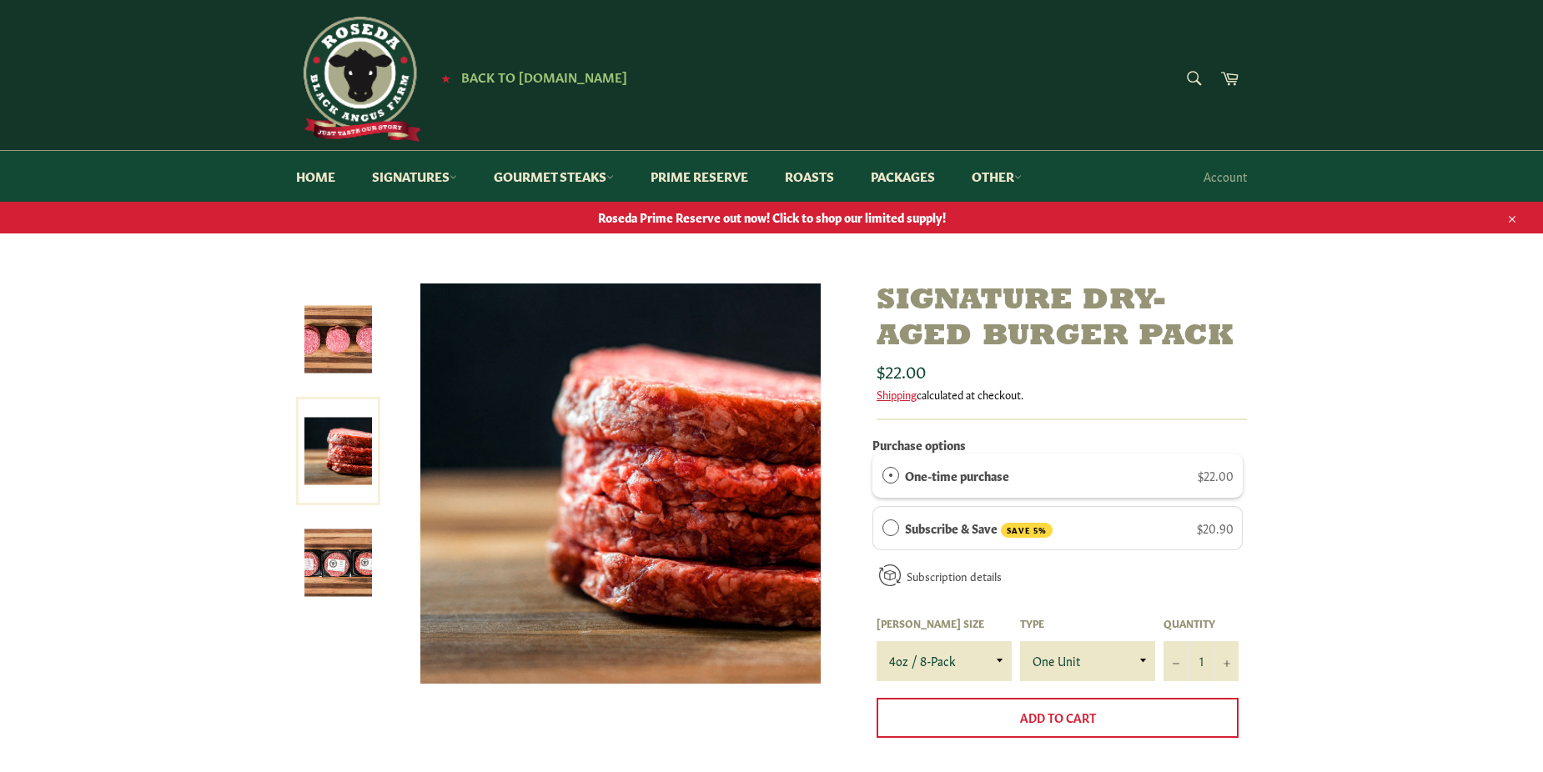
click at [348, 559] on img at bounding box center [338, 564] width 68 height 68
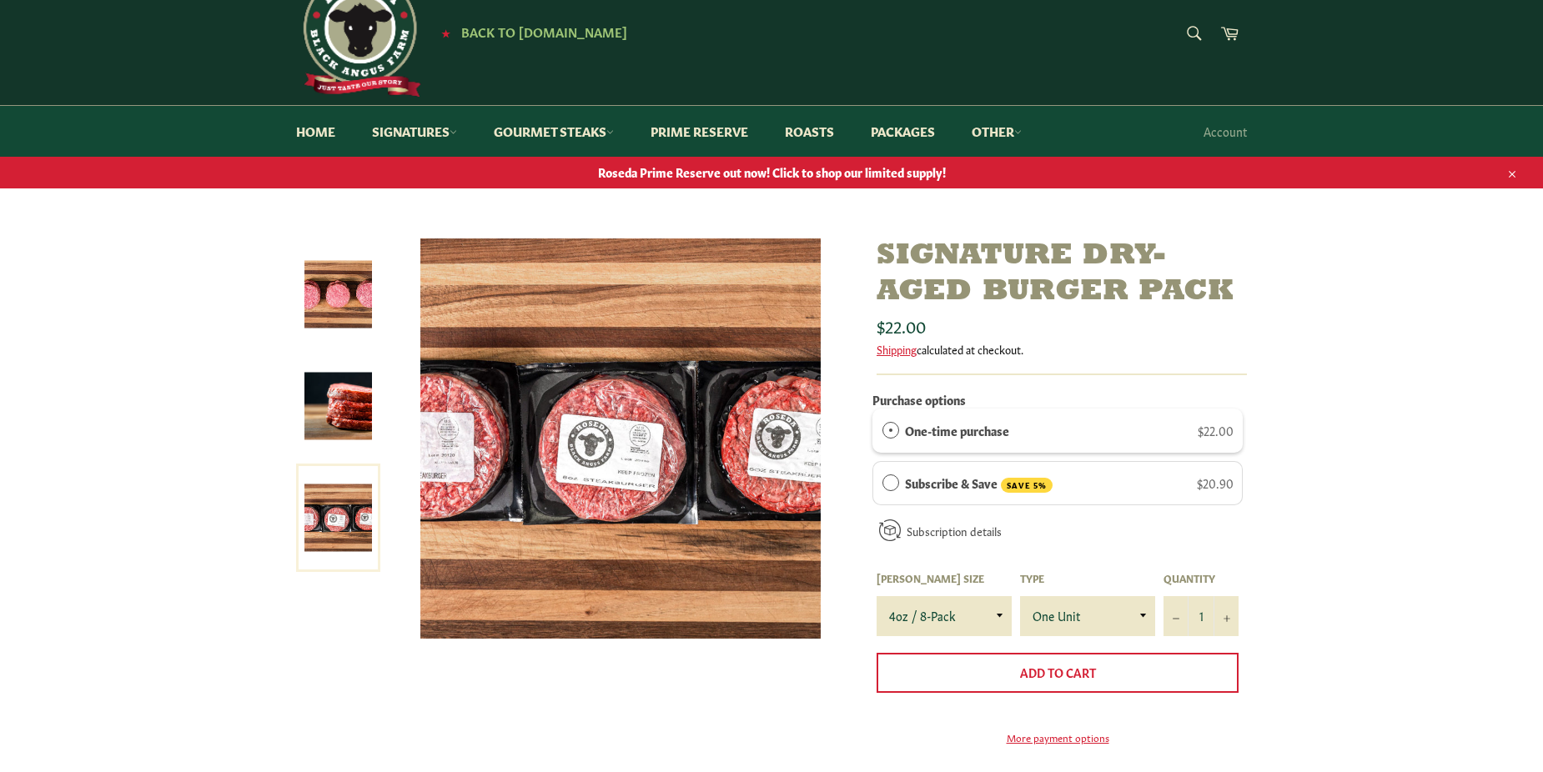
scroll to position [167, 0]
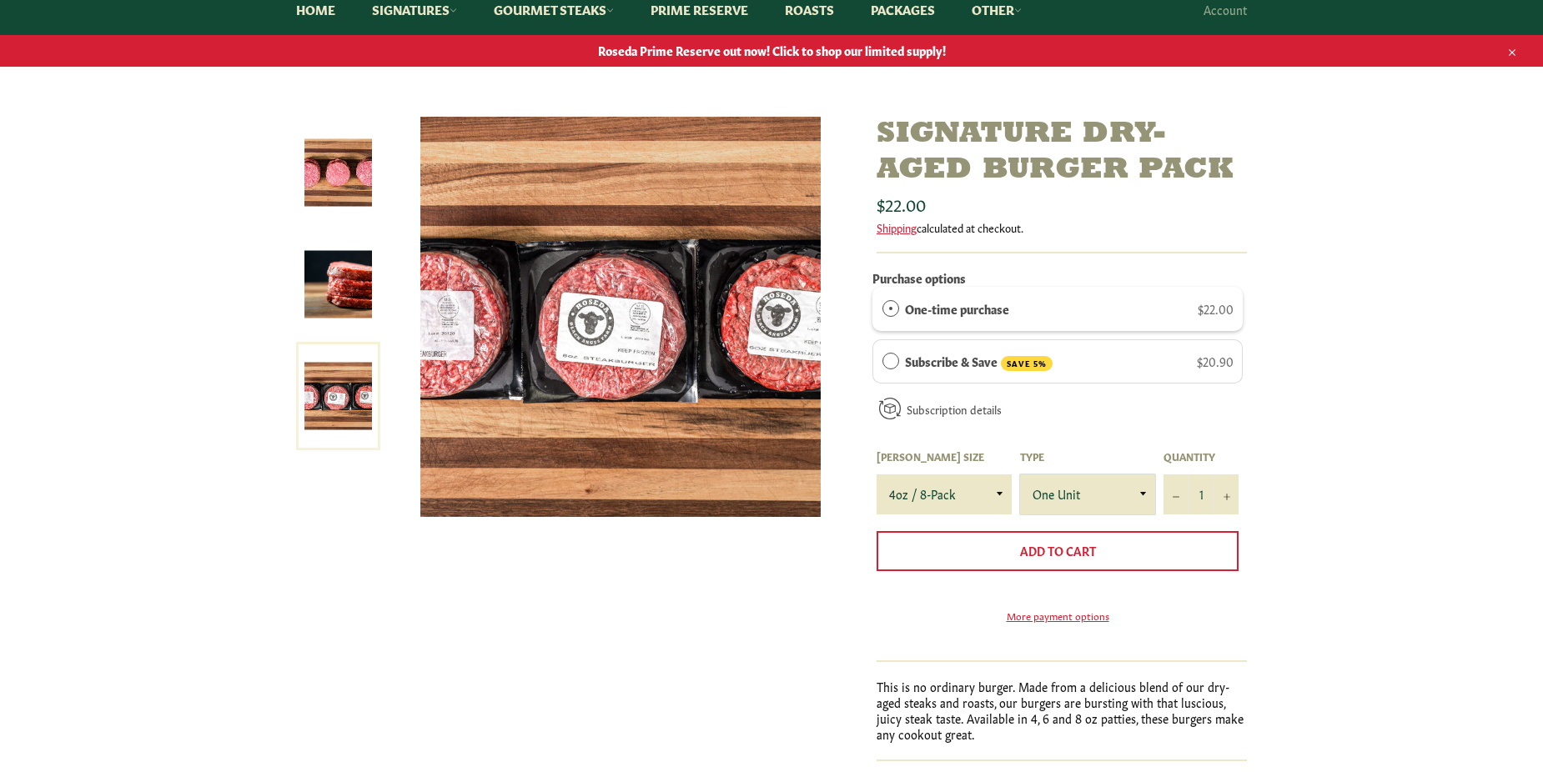
click at [1141, 492] on select "One Unit" at bounding box center [1087, 495] width 135 height 40
click at [1369, 566] on div "Signature Dry-Aged Burger Pack Sale" at bounding box center [771, 493] width 1543 height 752
